Goal: Information Seeking & Learning: Check status

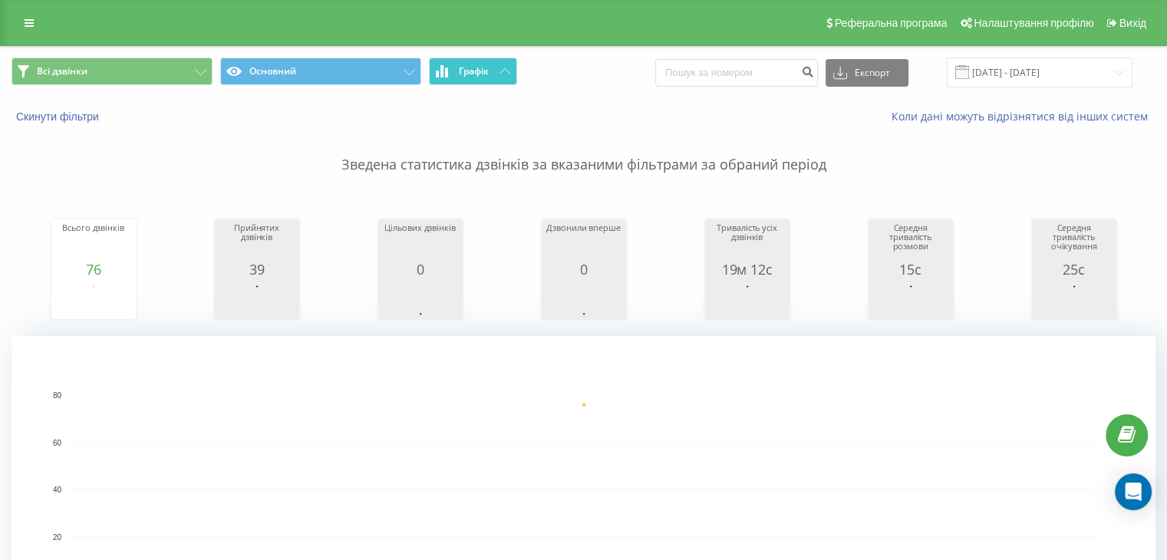
click at [473, 73] on span "Графік" at bounding box center [474, 71] width 30 height 11
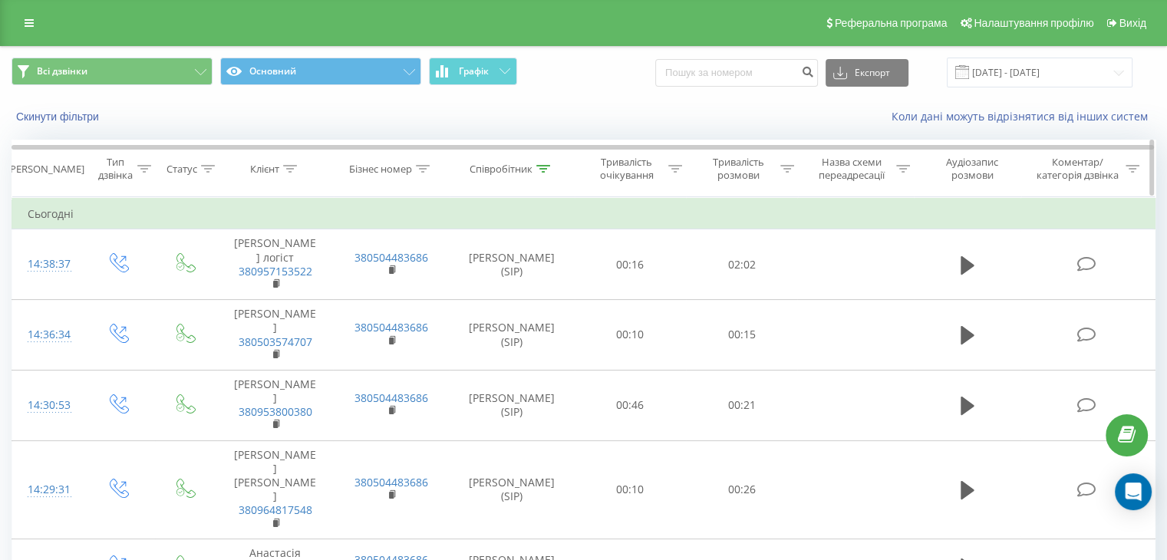
click at [540, 165] on icon at bounding box center [543, 169] width 14 height 8
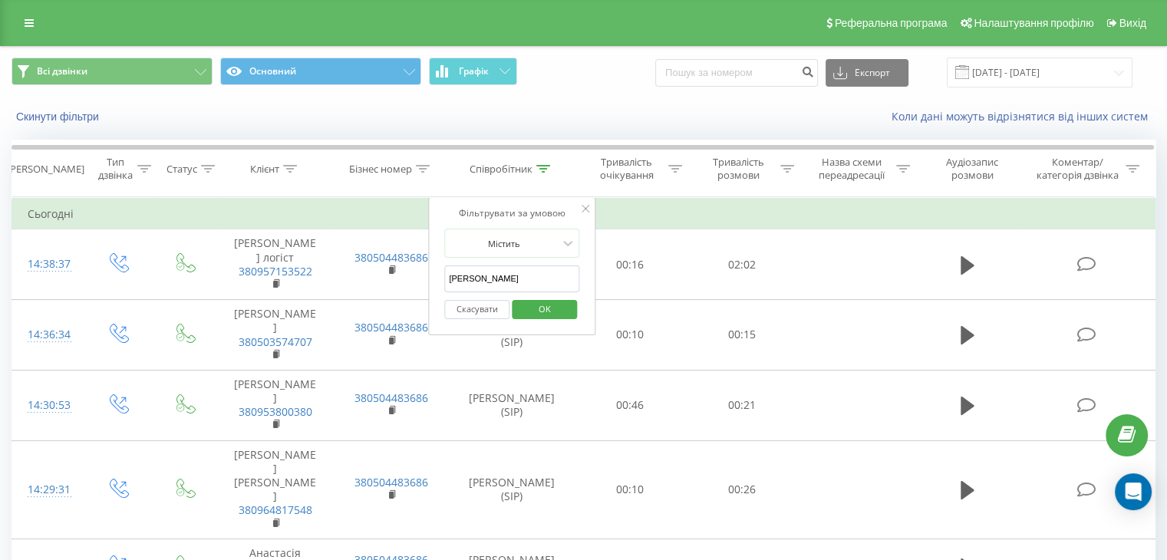
click at [528, 273] on input "Сердюк Ярослав" at bounding box center [511, 278] width 135 height 27
type input "Демчук"
click at [544, 305] on span "OK" at bounding box center [544, 309] width 43 height 24
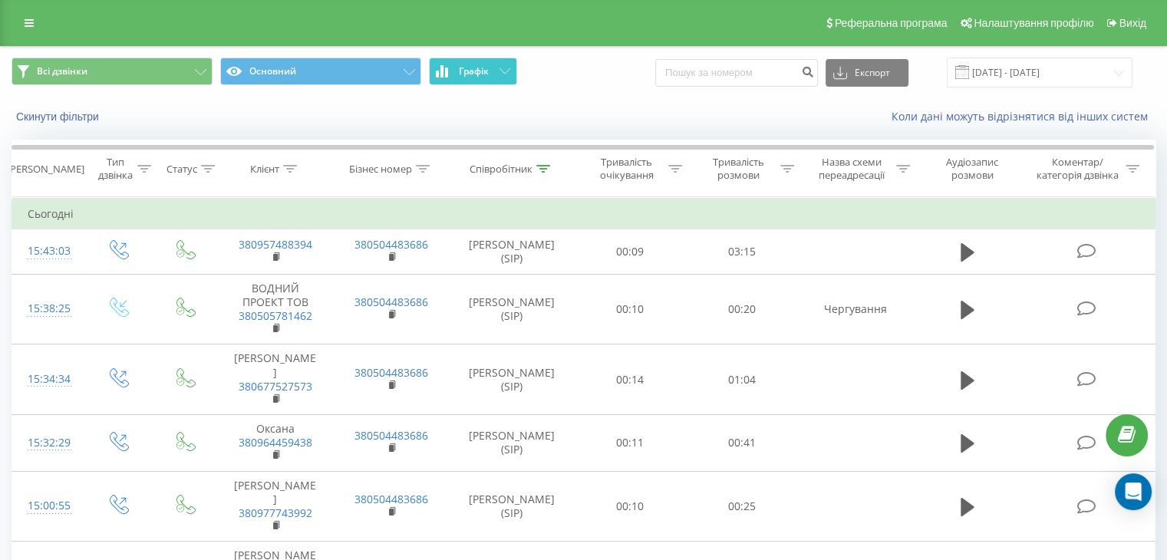
click at [476, 74] on span "Графік" at bounding box center [474, 71] width 30 height 11
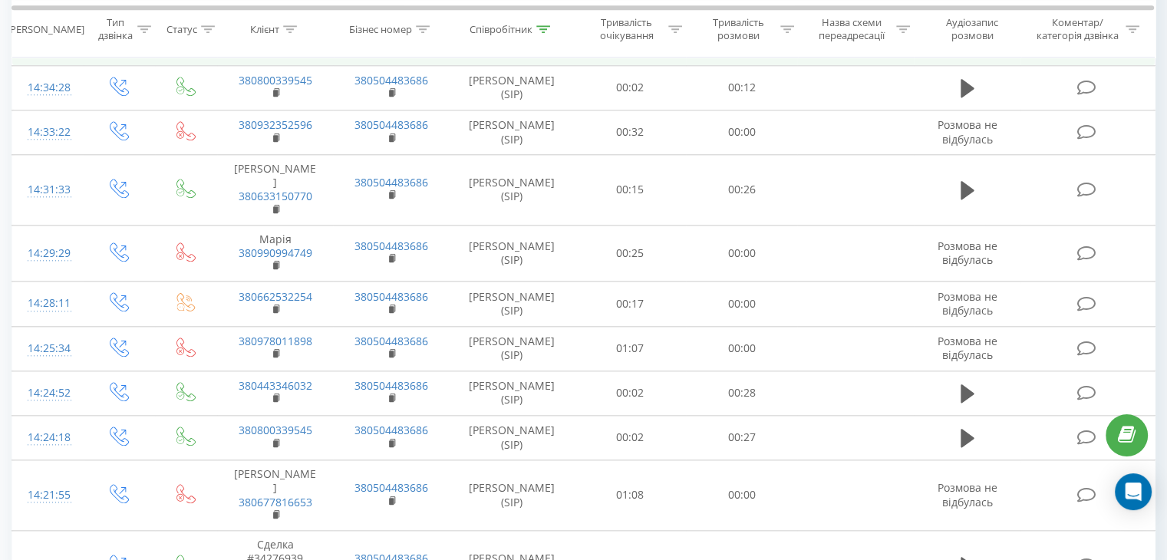
scroll to position [1697, 0]
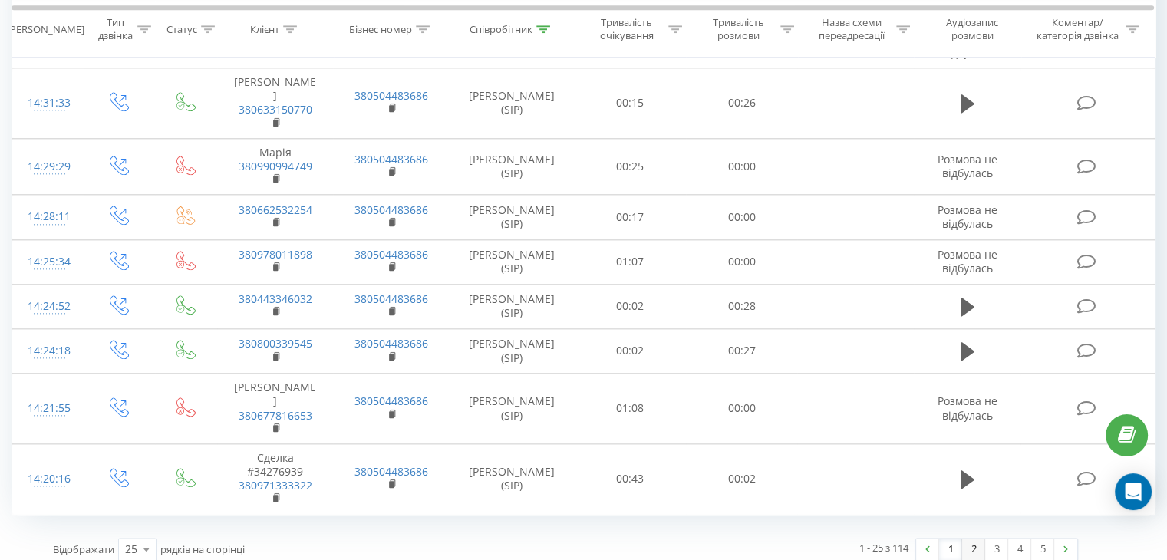
click at [979, 542] on link "2" at bounding box center [973, 548] width 23 height 21
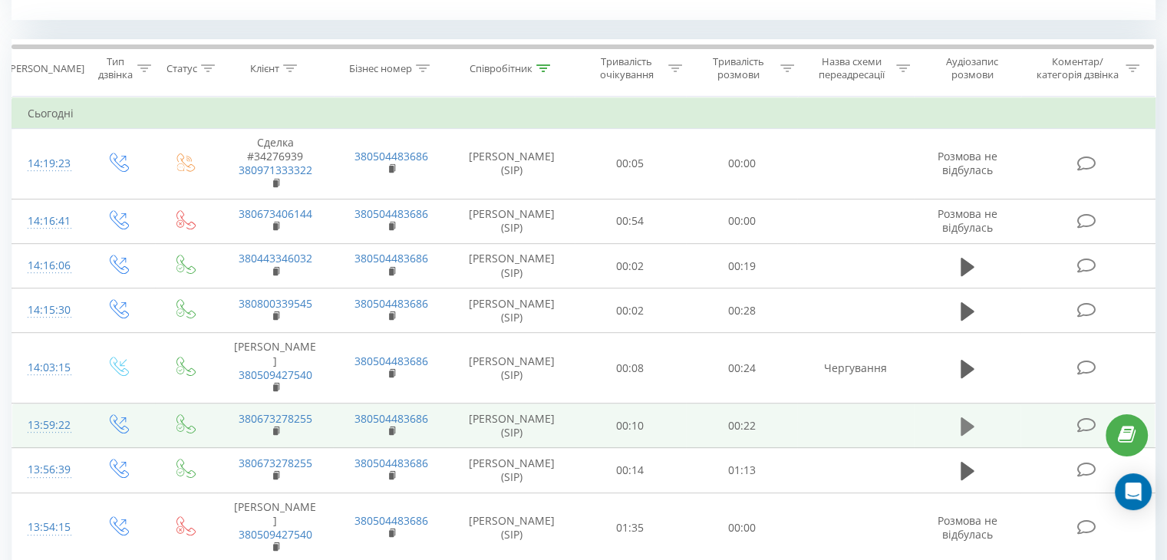
click at [966, 436] on icon at bounding box center [967, 426] width 14 height 18
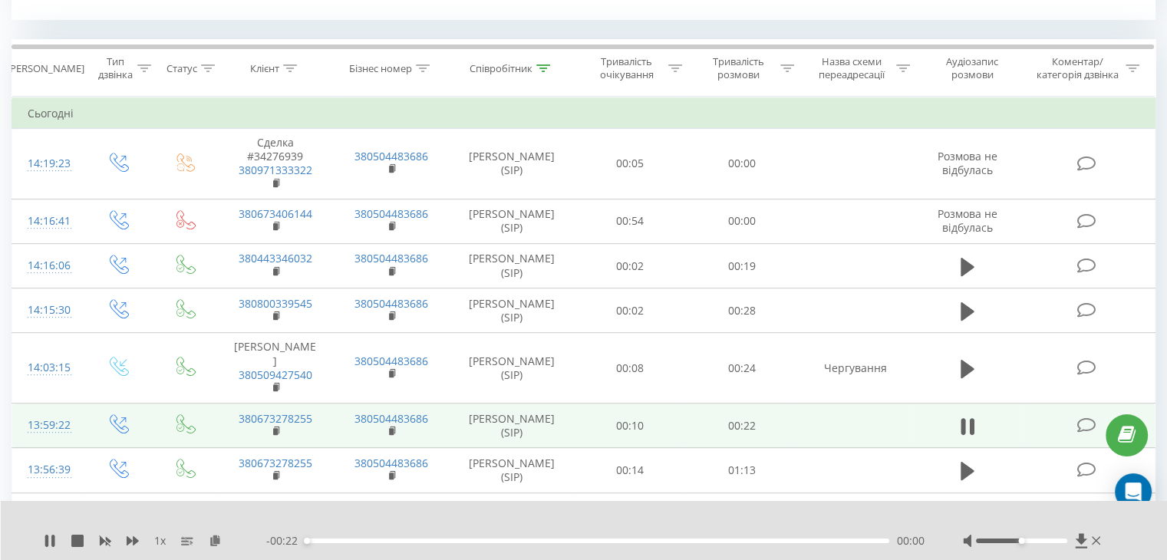
click at [347, 544] on div "- 00:22 00:00 00:00" at bounding box center [595, 540] width 658 height 15
click at [353, 541] on div "00:00" at bounding box center [597, 540] width 584 height 5
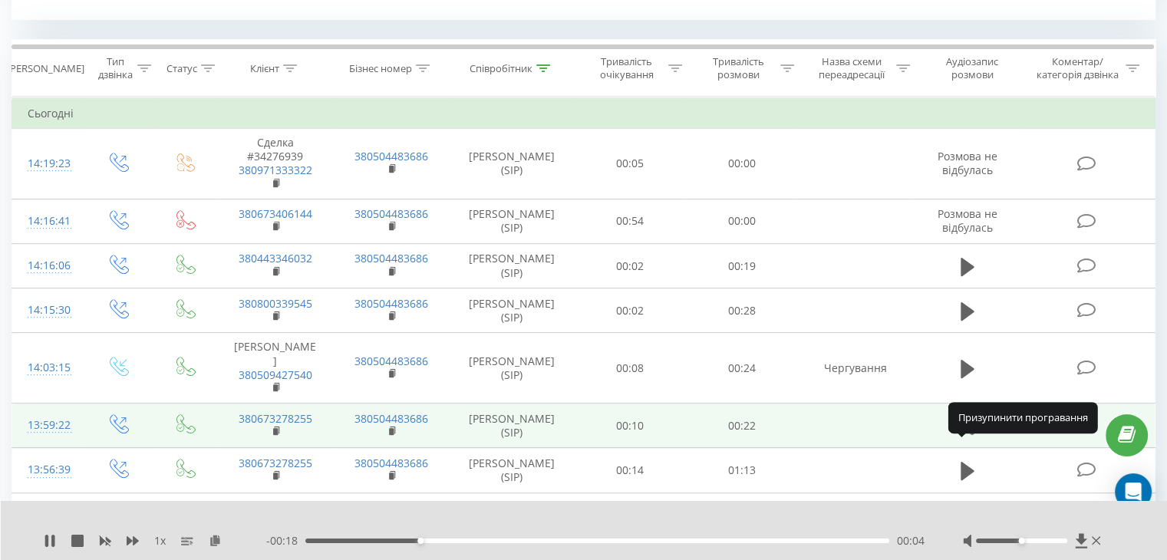
click at [964, 435] on icon at bounding box center [962, 426] width 5 height 17
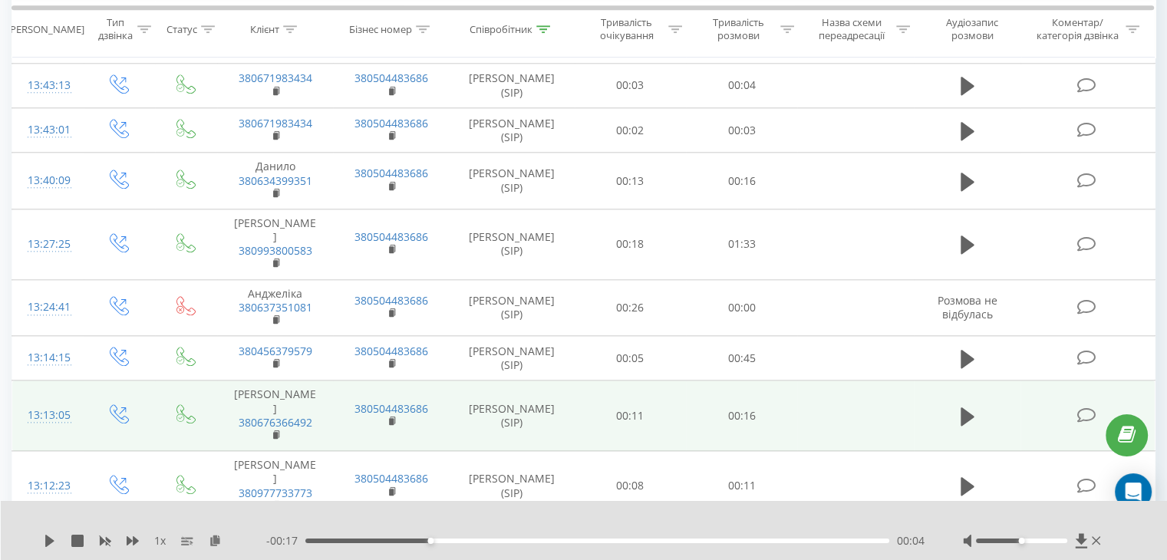
scroll to position [1757, 0]
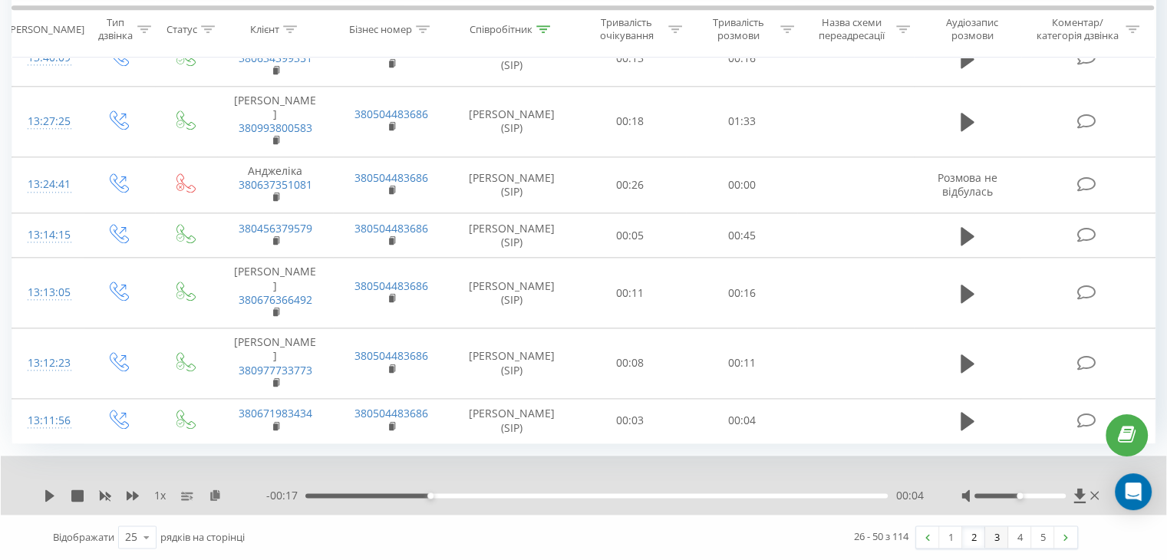
click at [994, 538] on link "3" at bounding box center [996, 536] width 23 height 21
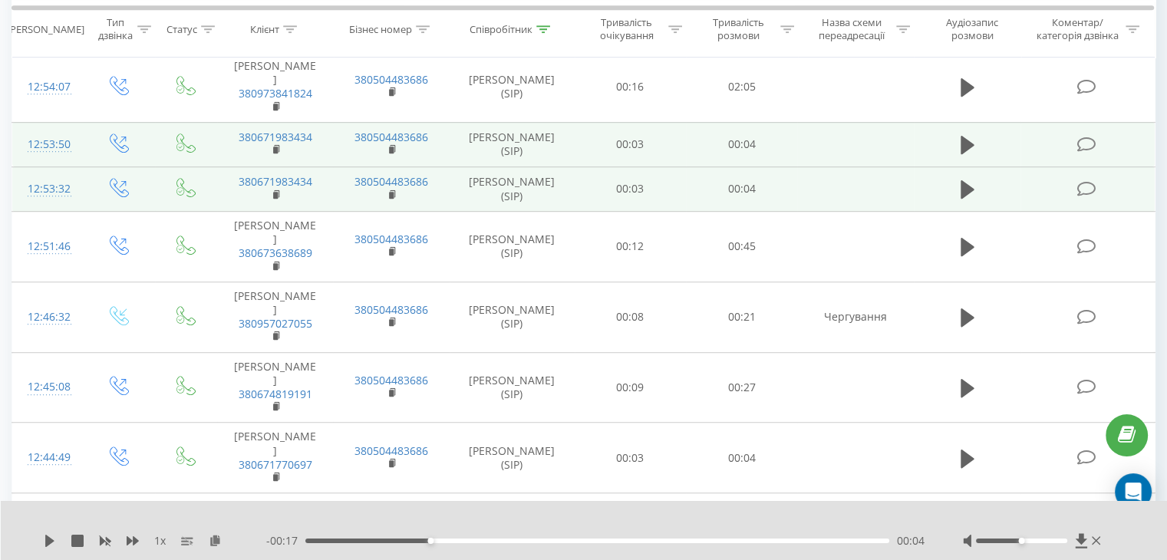
scroll to position [1083, 0]
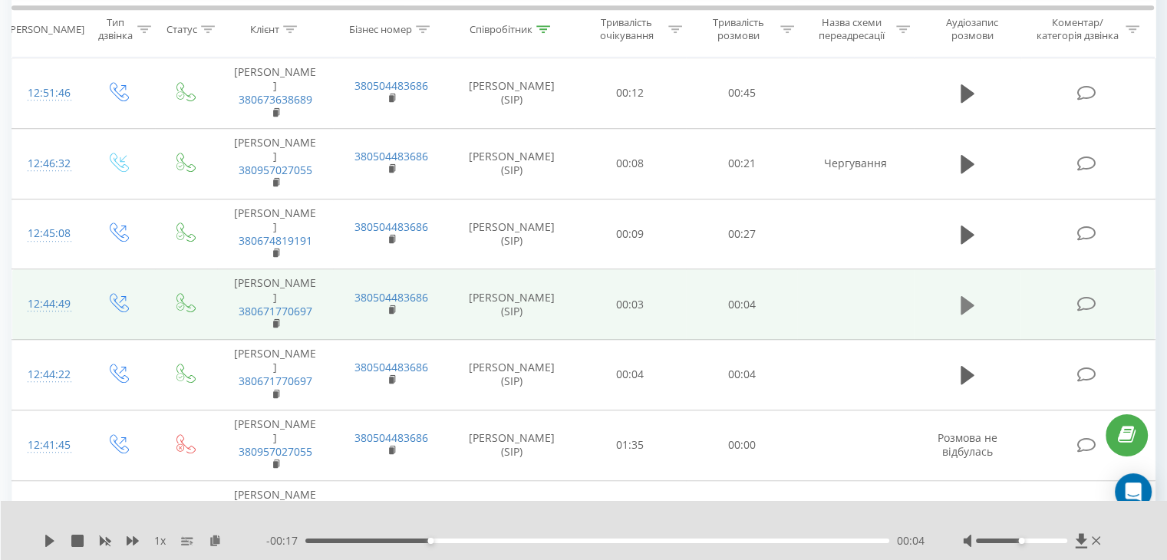
click at [978, 294] on button at bounding box center [967, 305] width 23 height 23
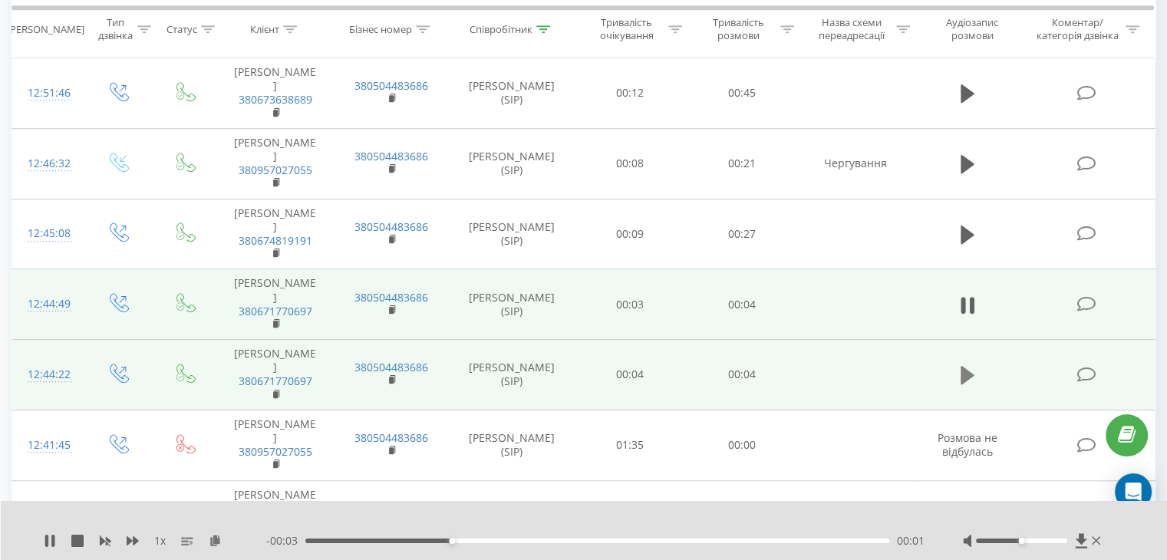
click at [962, 366] on icon at bounding box center [967, 375] width 14 height 18
click at [43, 535] on div "1 x - 00:03 00:01 00:01" at bounding box center [584, 530] width 1167 height 59
click at [51, 535] on icon at bounding box center [50, 541] width 12 height 12
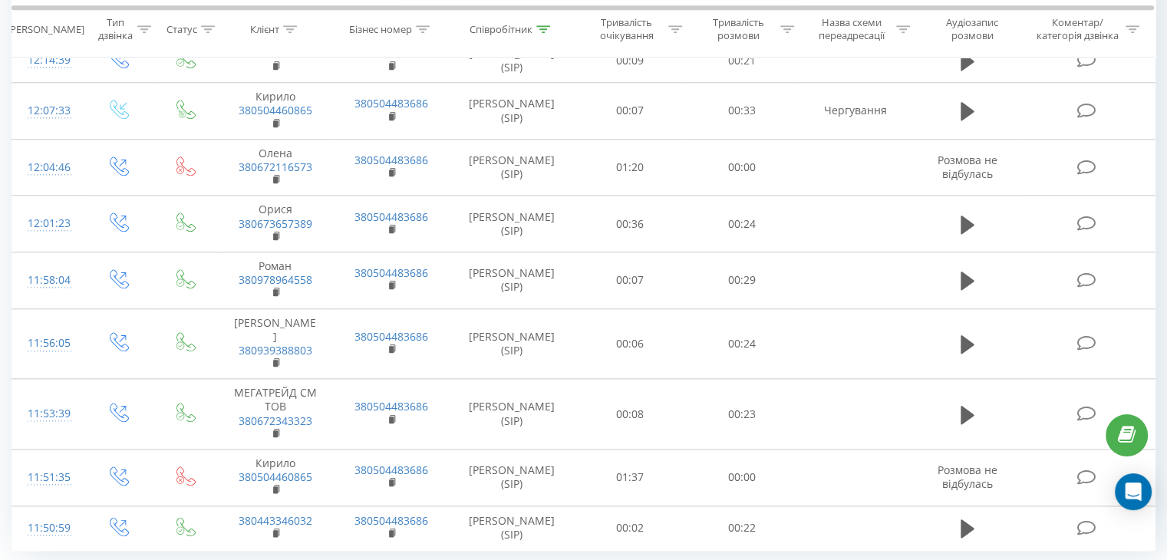
scroll to position [1757, 0]
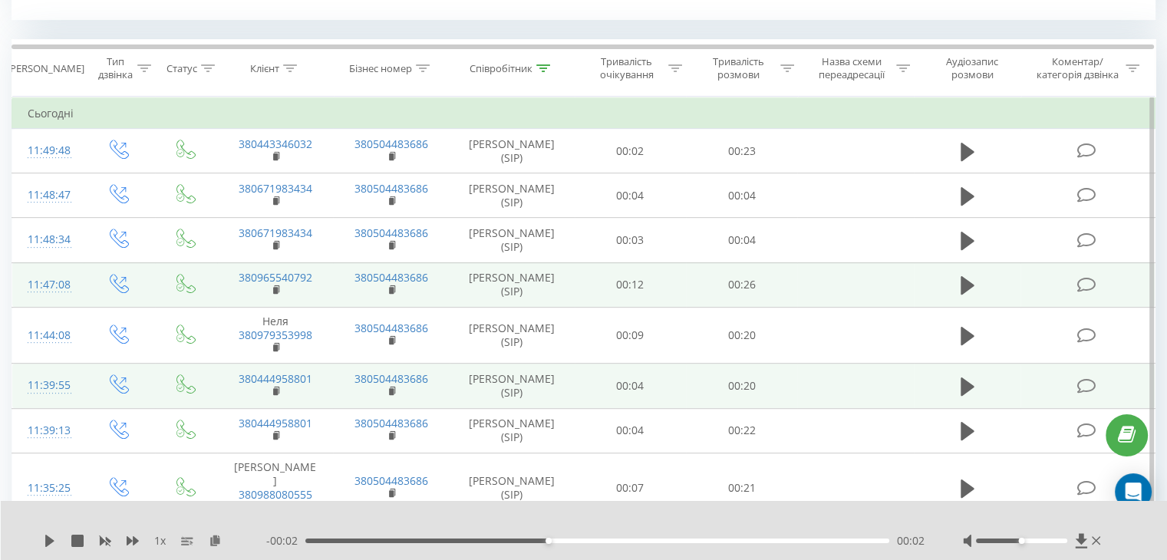
scroll to position [700, 0]
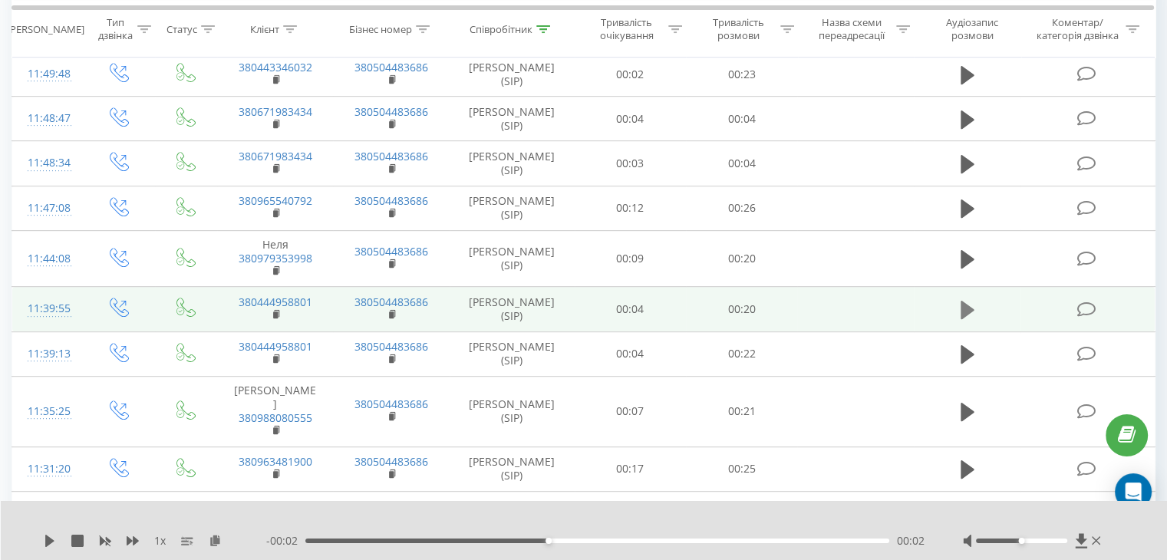
click at [963, 319] on icon at bounding box center [967, 310] width 14 height 18
click at [322, 536] on div "- 00:20 00:00 00:00" at bounding box center [595, 540] width 658 height 15
click at [336, 541] on div "00:00" at bounding box center [597, 540] width 584 height 5
click at [49, 538] on icon at bounding box center [50, 541] width 12 height 12
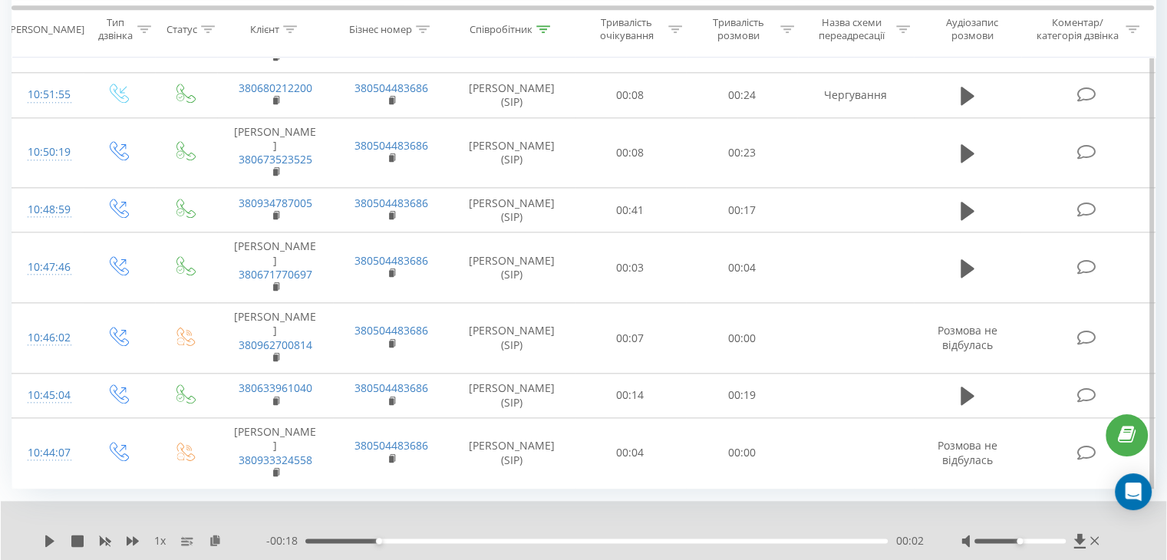
scroll to position [1743, 0]
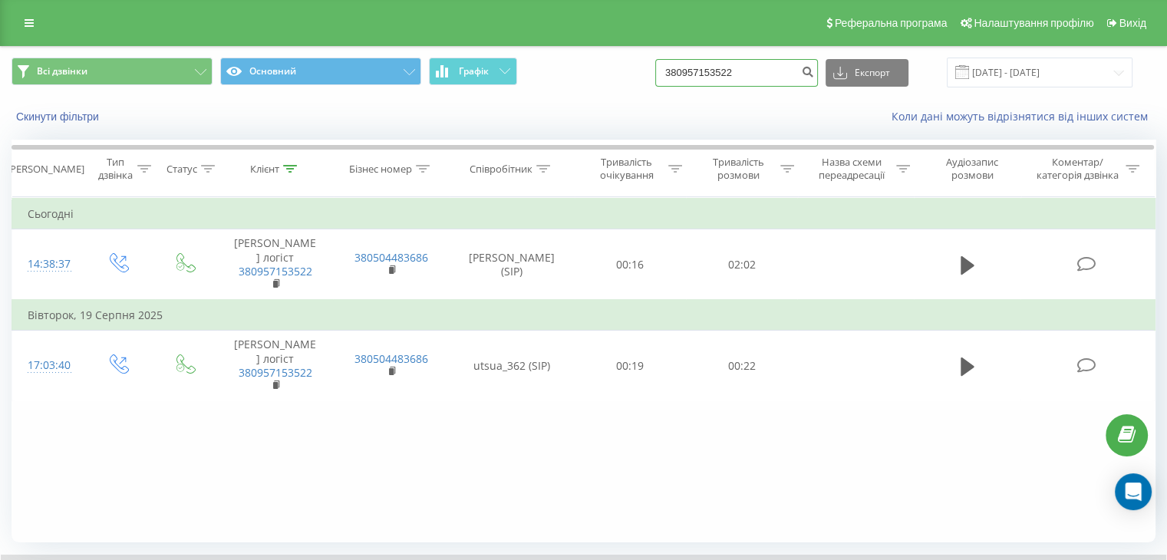
drag, startPoint x: 767, startPoint y: 68, endPoint x: 472, endPoint y: 41, distance: 296.5
click at [498, 44] on div "Реферальна програма Налаштування профілю Вихід Всі дзвінки Основний Графік 3809…" at bounding box center [583, 329] width 1167 height 659
paste input "0687271561"
type input "0687271561"
click at [818, 77] on button "submit" at bounding box center [807, 73] width 21 height 28
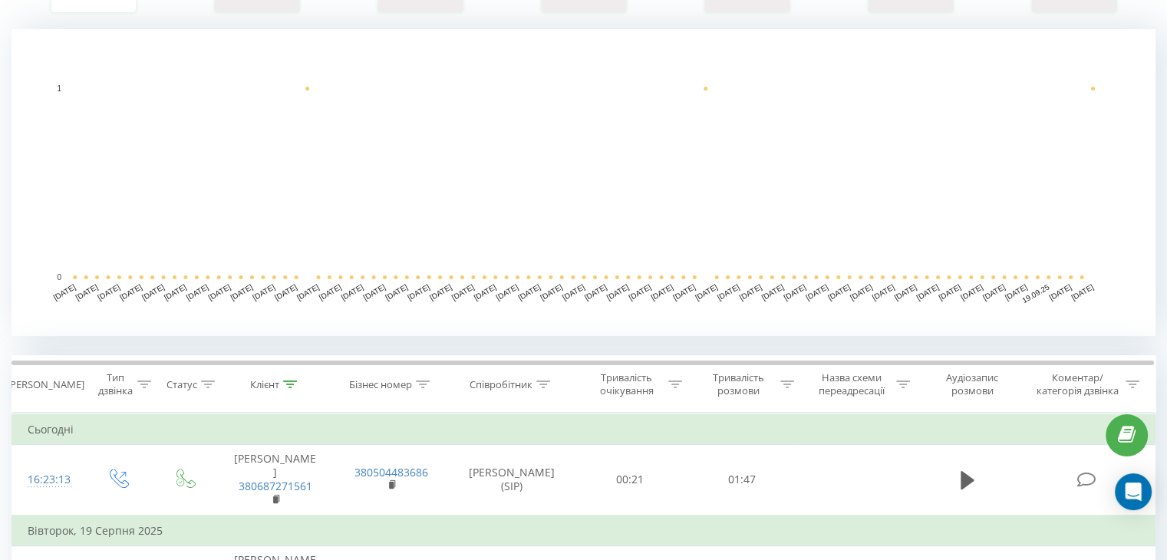
scroll to position [384, 0]
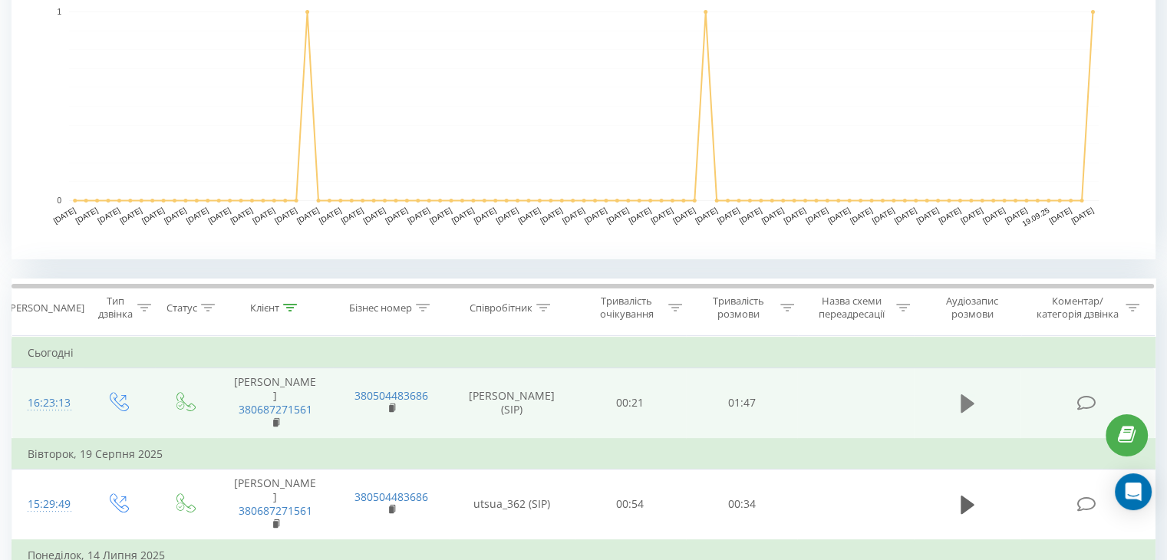
click at [964, 394] on icon at bounding box center [967, 403] width 14 height 18
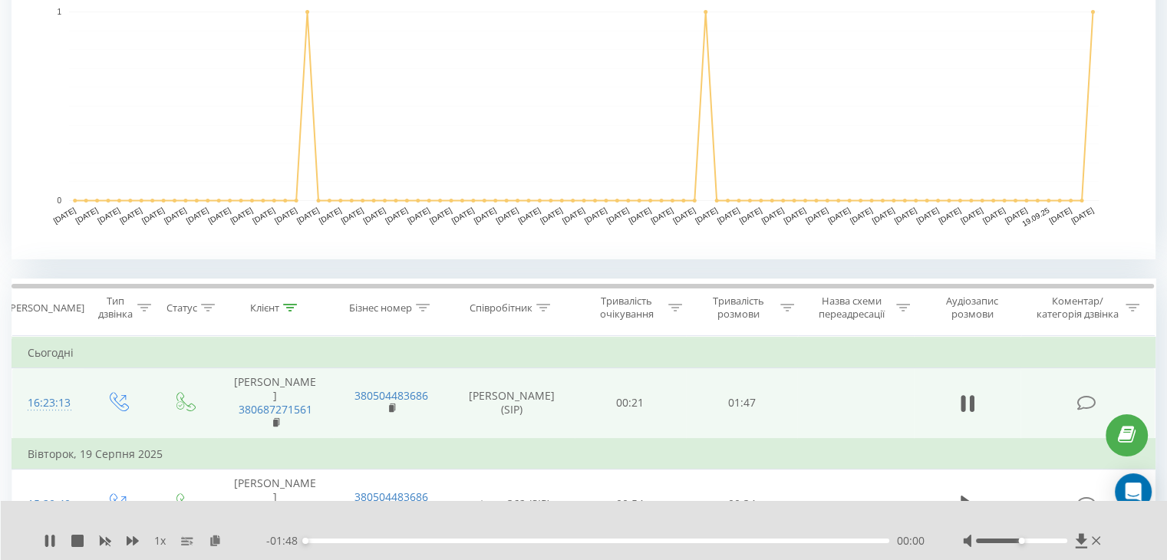
click at [409, 538] on div "00:00" at bounding box center [597, 540] width 584 height 5
click at [423, 538] on div "00:21" at bounding box center [424, 541] width 6 height 6
click at [432, 538] on div "00:22" at bounding box center [597, 540] width 584 height 5
drag, startPoint x: 50, startPoint y: 543, endPoint x: 114, endPoint y: 553, distance: 65.2
click at [50, 542] on icon at bounding box center [50, 541] width 12 height 12
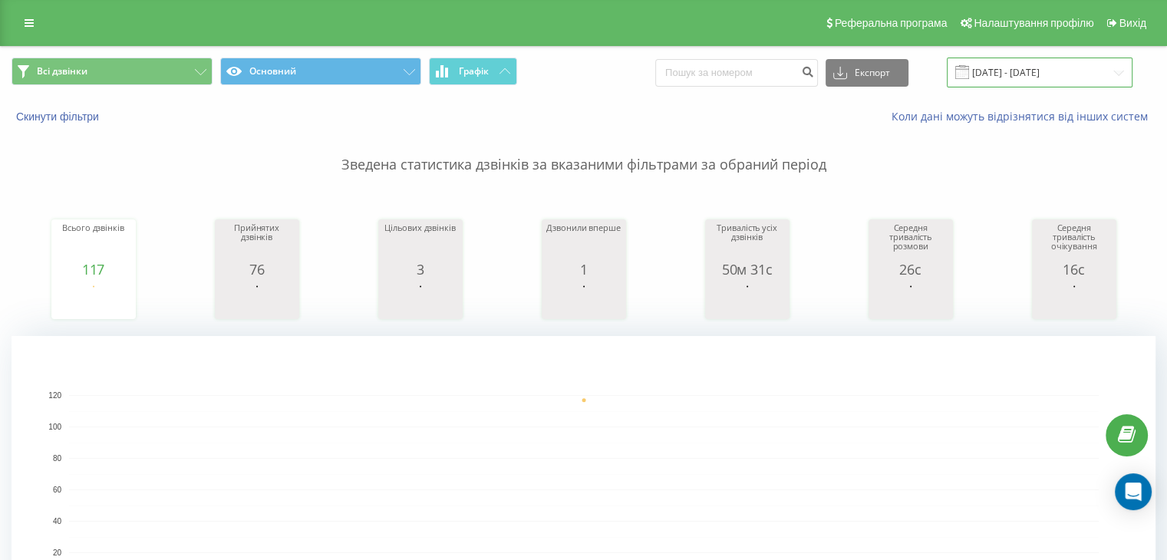
click at [1039, 65] on input "[DATE] - [DATE]" at bounding box center [1040, 73] width 186 height 30
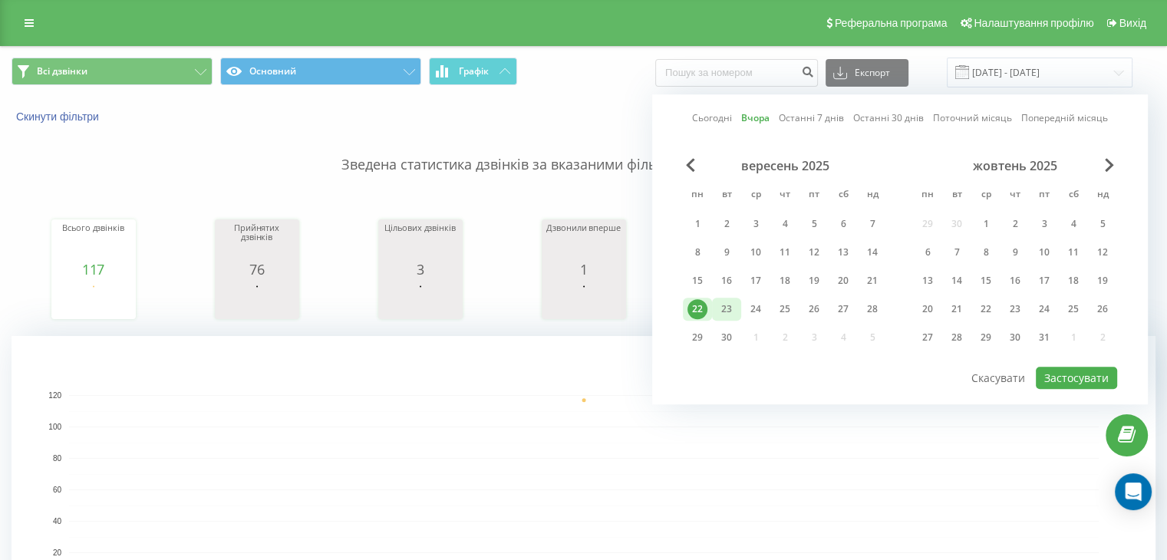
click at [733, 311] on div "23" at bounding box center [726, 309] width 20 height 20
click at [1088, 372] on button "Застосувати" at bounding box center [1076, 378] width 81 height 22
type input "23.09.2025 - 23.09.2025"
